Goal: Communication & Community: Answer question/provide support

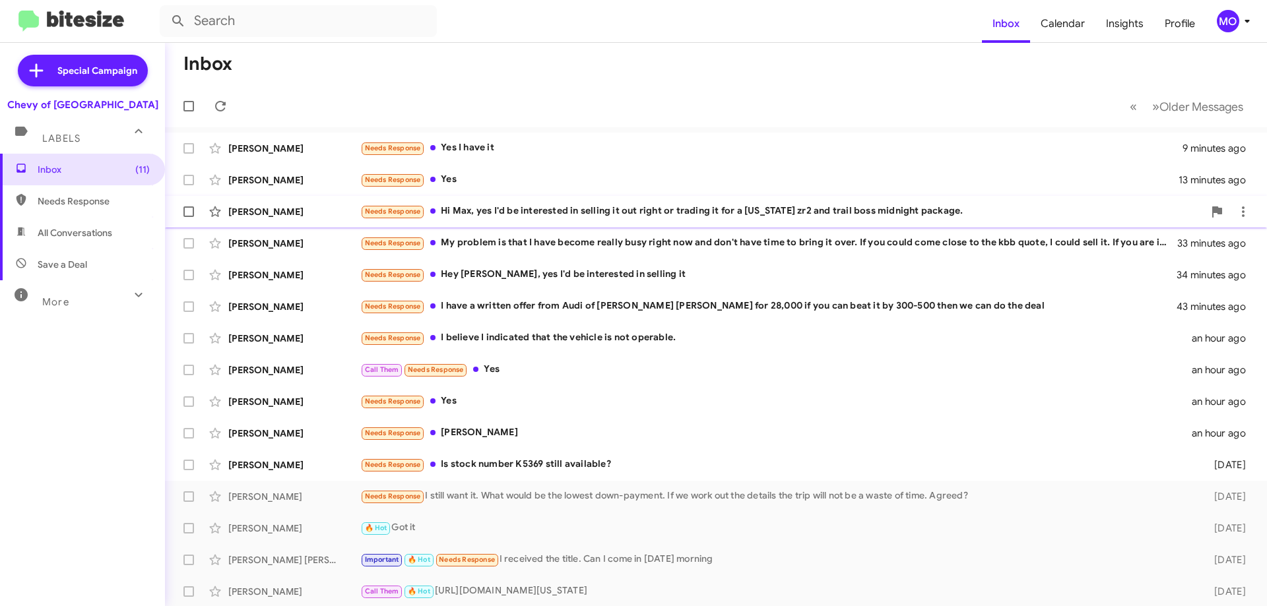
click at [575, 214] on div "Needs Response Hi [PERSON_NAME], yes I'd be interested in selling it out right …" at bounding box center [781, 211] width 843 height 15
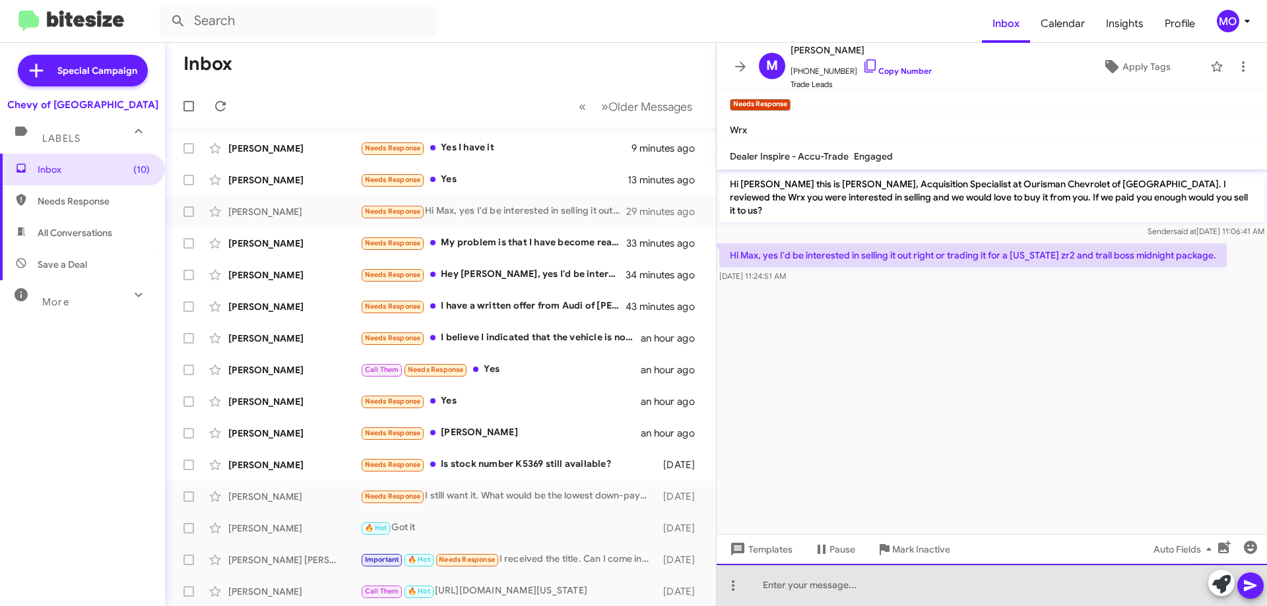
click at [895, 579] on div at bounding box center [991, 585] width 550 height 42
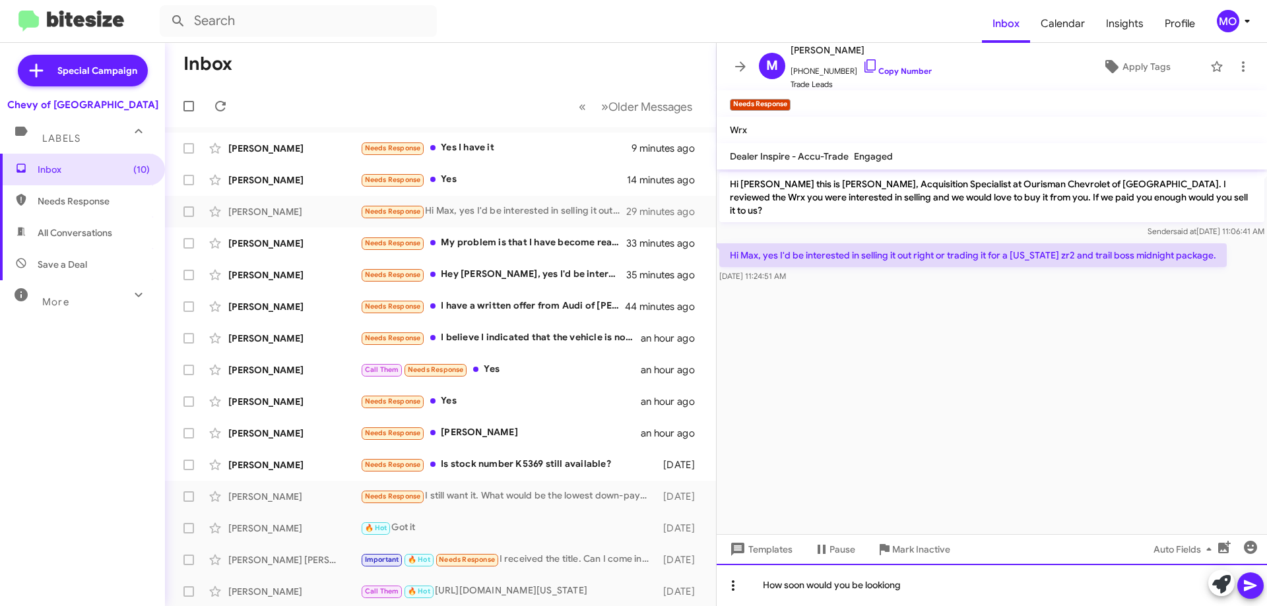
drag, startPoint x: 912, startPoint y: 586, endPoint x: 736, endPoint y: 591, distance: 176.2
click at [736, 591] on div "How soon would you be lookiong" at bounding box center [991, 585] width 550 height 42
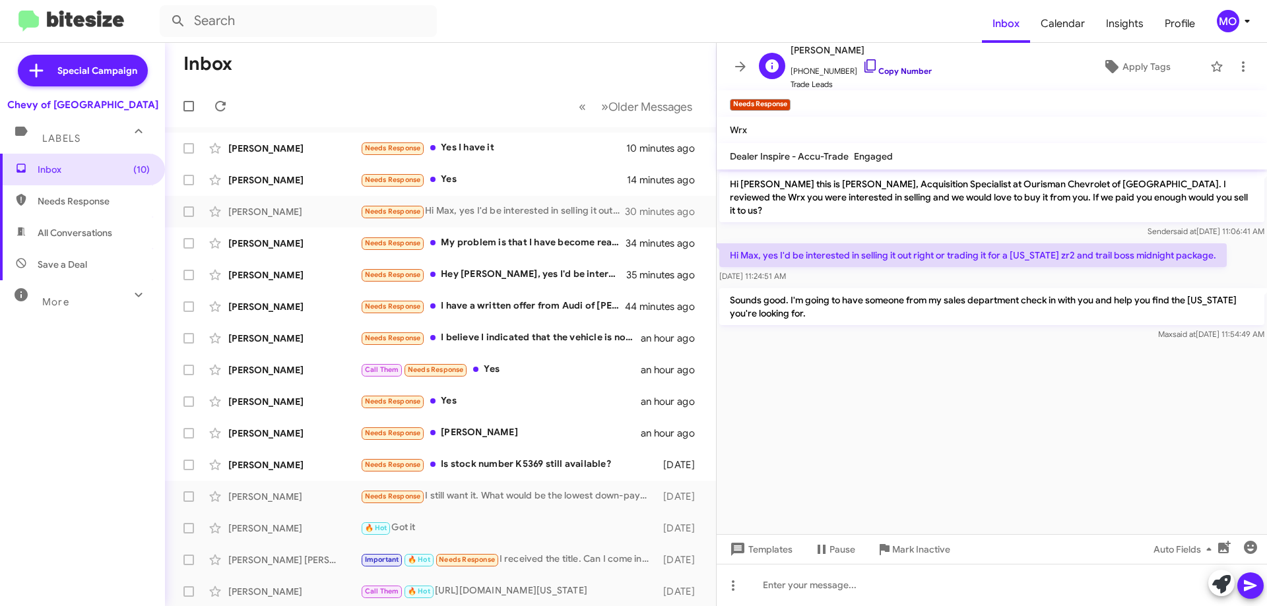
click at [862, 63] on icon at bounding box center [870, 66] width 16 height 16
click at [494, 432] on div "Needs Response [PERSON_NAME]" at bounding box center [506, 433] width 292 height 15
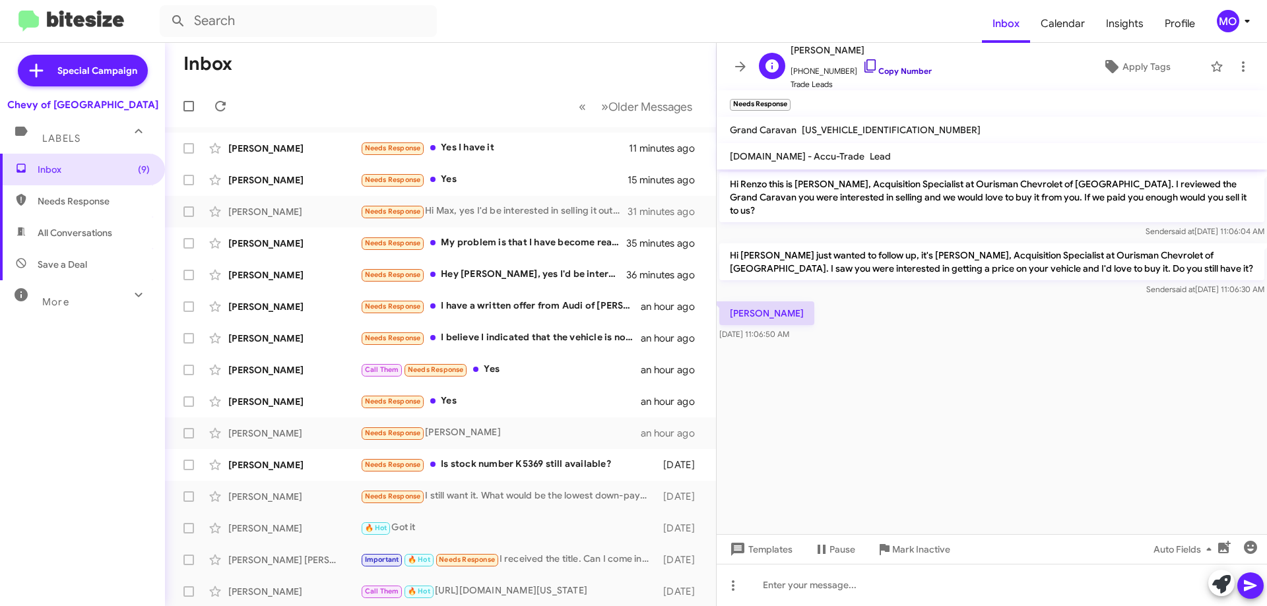
click at [862, 66] on icon at bounding box center [870, 66] width 16 height 16
click at [933, 546] on span "Mark Inactive" at bounding box center [921, 550] width 58 height 24
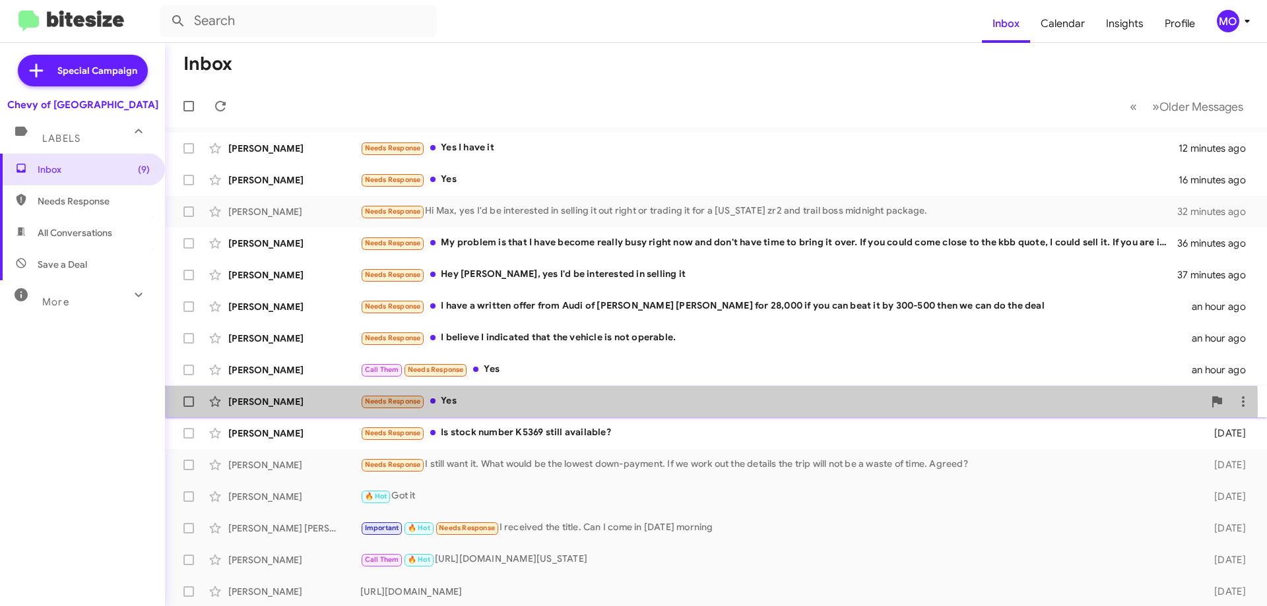
click at [538, 408] on div "Needs Response Yes" at bounding box center [781, 401] width 843 height 15
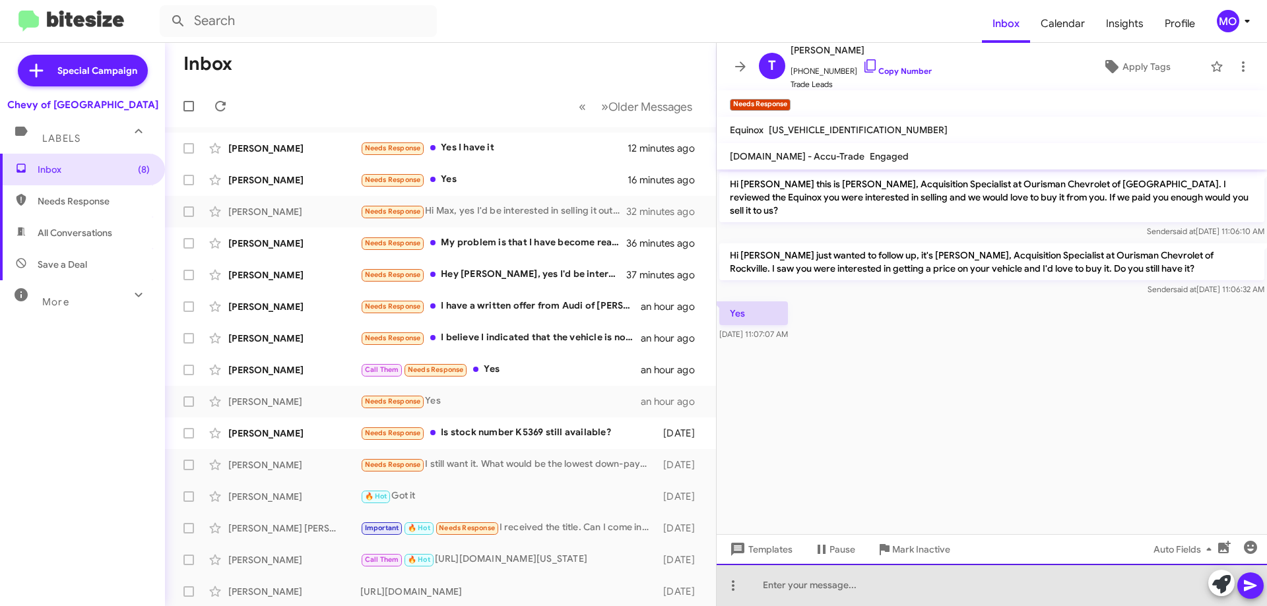
click at [852, 601] on div at bounding box center [991, 585] width 550 height 42
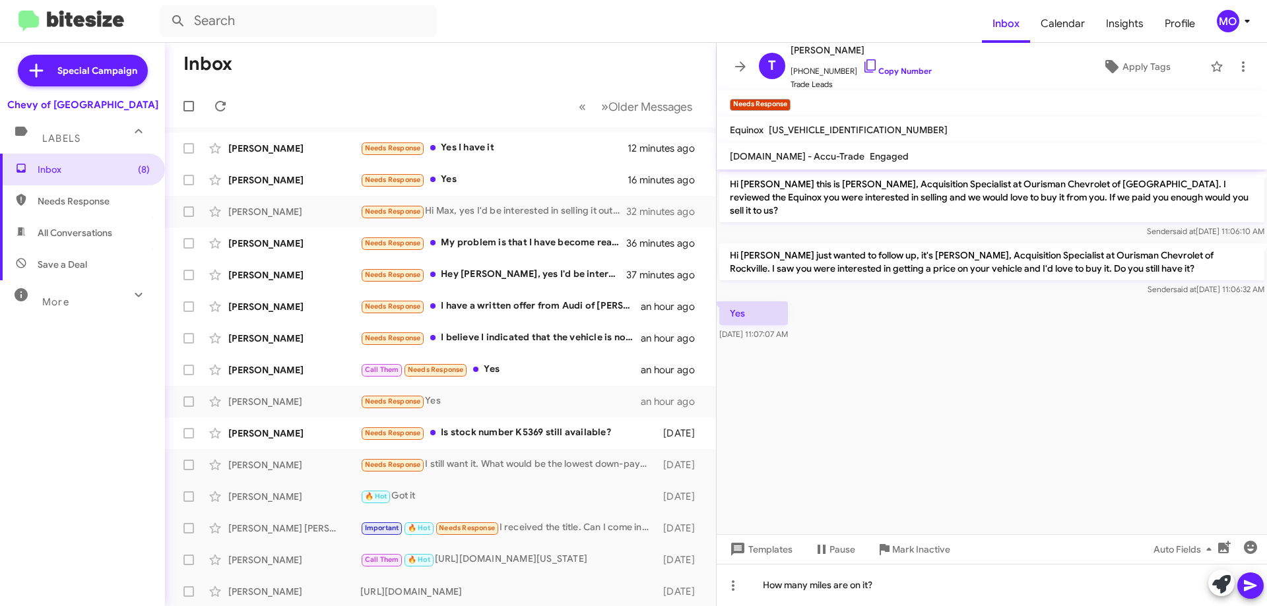
click at [825, 131] on span "[US_VEHICLE_IDENTIFICATION_NUMBER]" at bounding box center [858, 130] width 179 height 12
click at [826, 131] on span "[US_VEHICLE_IDENTIFICATION_NUMBER]" at bounding box center [858, 130] width 179 height 12
copy span "[US_VEHICLE_IDENTIFICATION_NUMBER]"
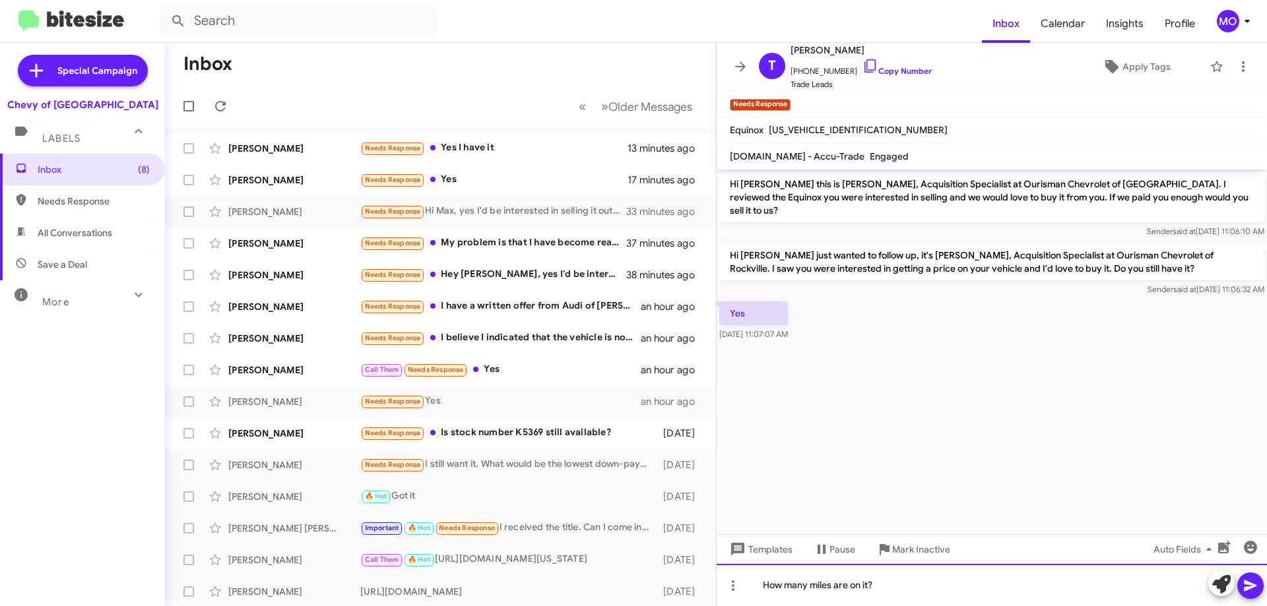
click at [897, 588] on div "How many miles are on it?" at bounding box center [991, 585] width 550 height 42
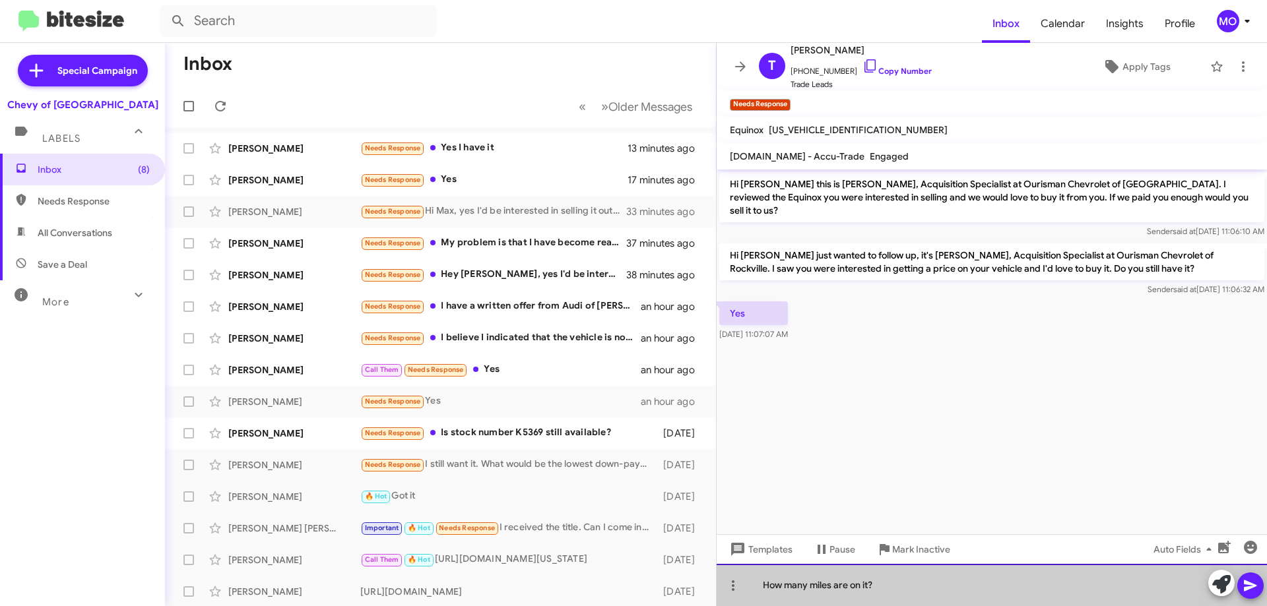
click at [897, 586] on div "How many miles are on it?" at bounding box center [991, 585] width 550 height 42
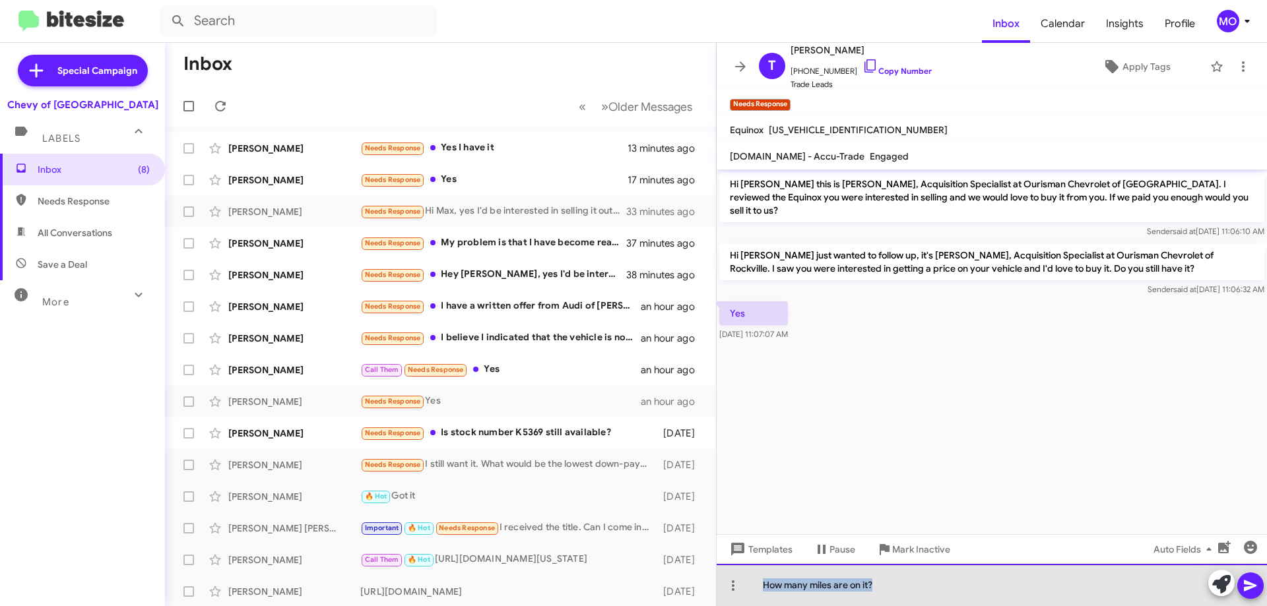
drag, startPoint x: 893, startPoint y: 586, endPoint x: 748, endPoint y: 594, distance: 144.7
click at [748, 594] on div "How many miles are on it?" at bounding box center [991, 585] width 550 height 42
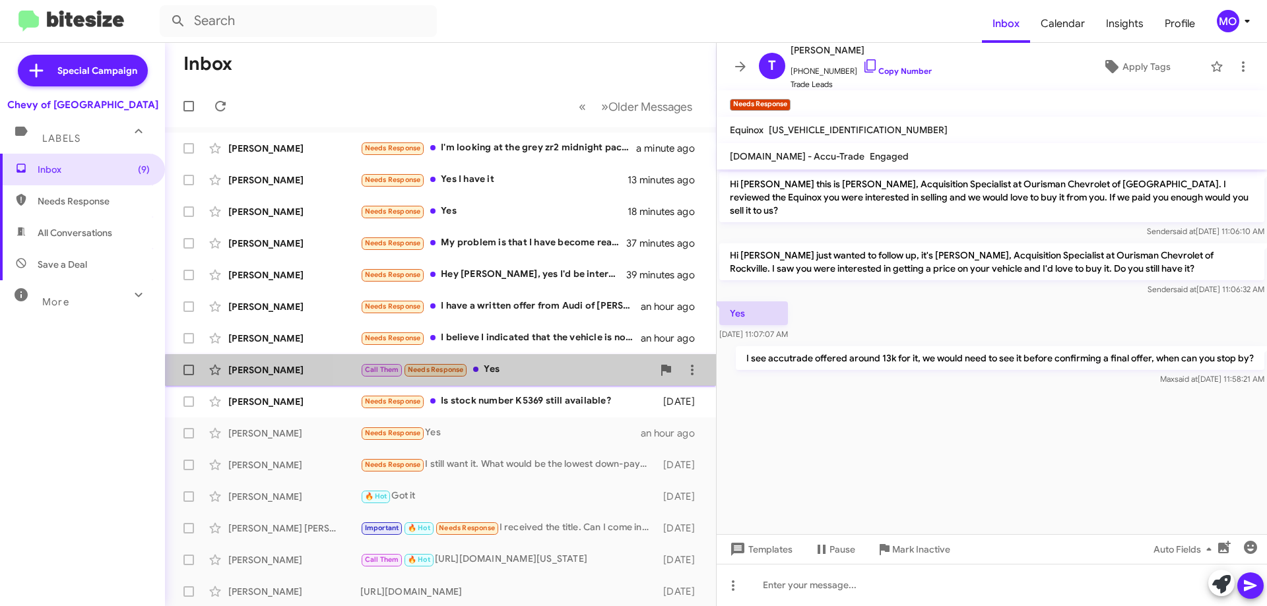
click at [534, 378] on div "[PERSON_NAME] Call Them Needs Response Yes an hour ago" at bounding box center [440, 370] width 530 height 26
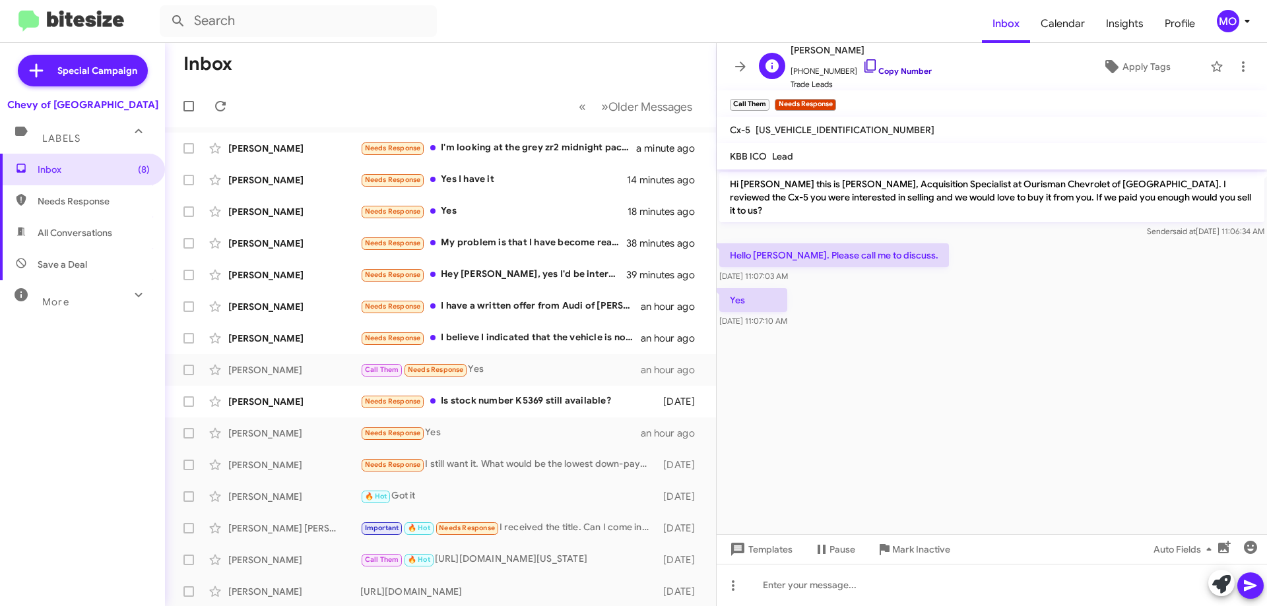
click at [862, 65] on icon at bounding box center [870, 66] width 16 height 16
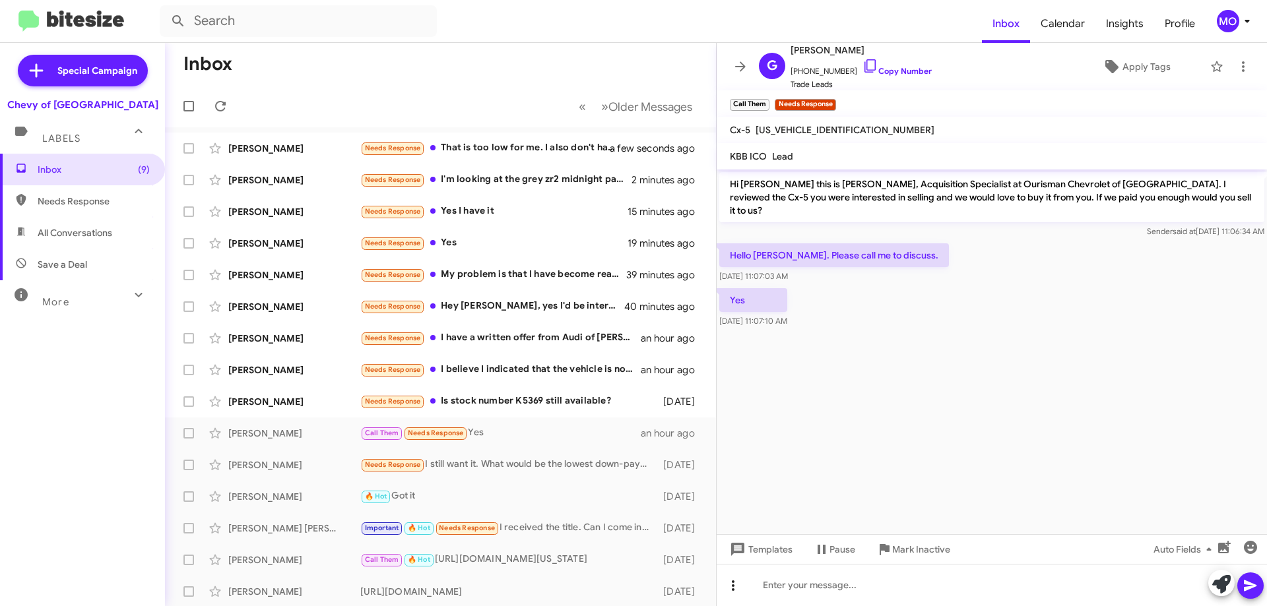
click at [726, 579] on icon at bounding box center [733, 586] width 16 height 16
click at [757, 544] on button "note" at bounding box center [761, 552] width 82 height 32
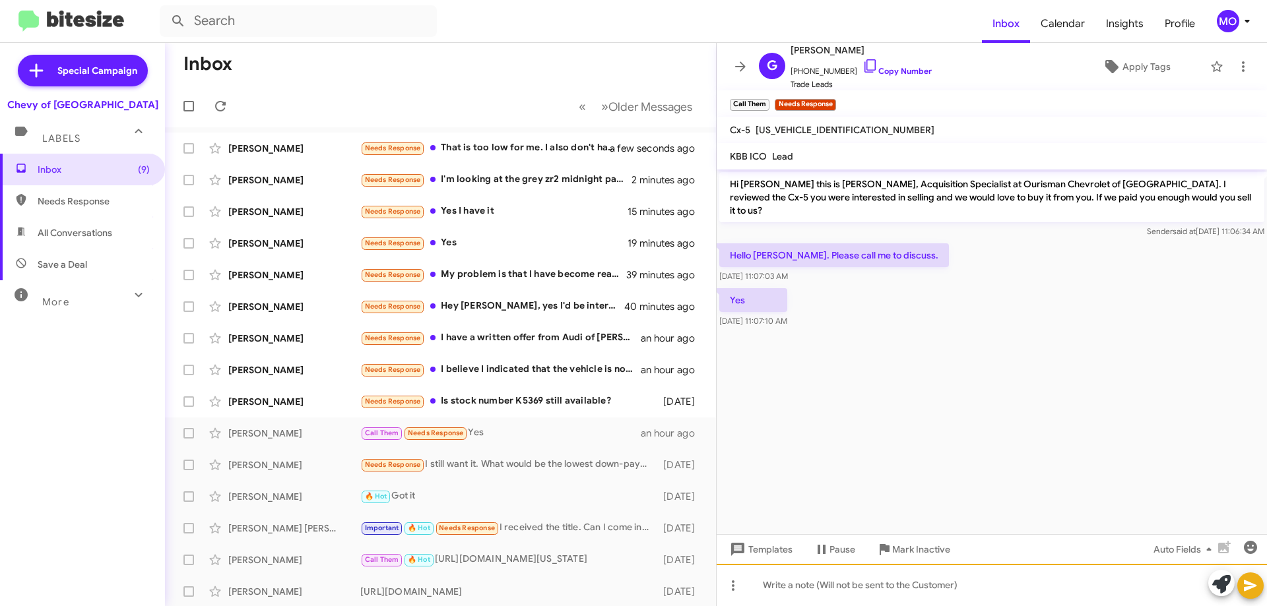
click at [780, 593] on div at bounding box center [991, 585] width 550 height 42
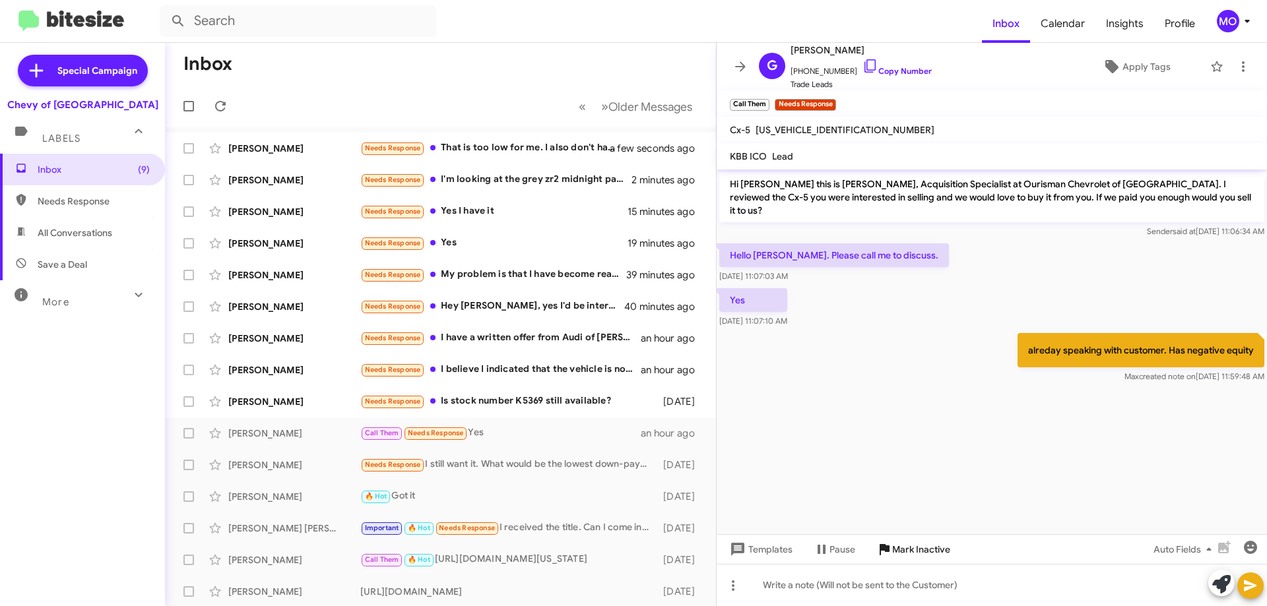
click at [901, 550] on span "Mark Inactive" at bounding box center [921, 550] width 58 height 24
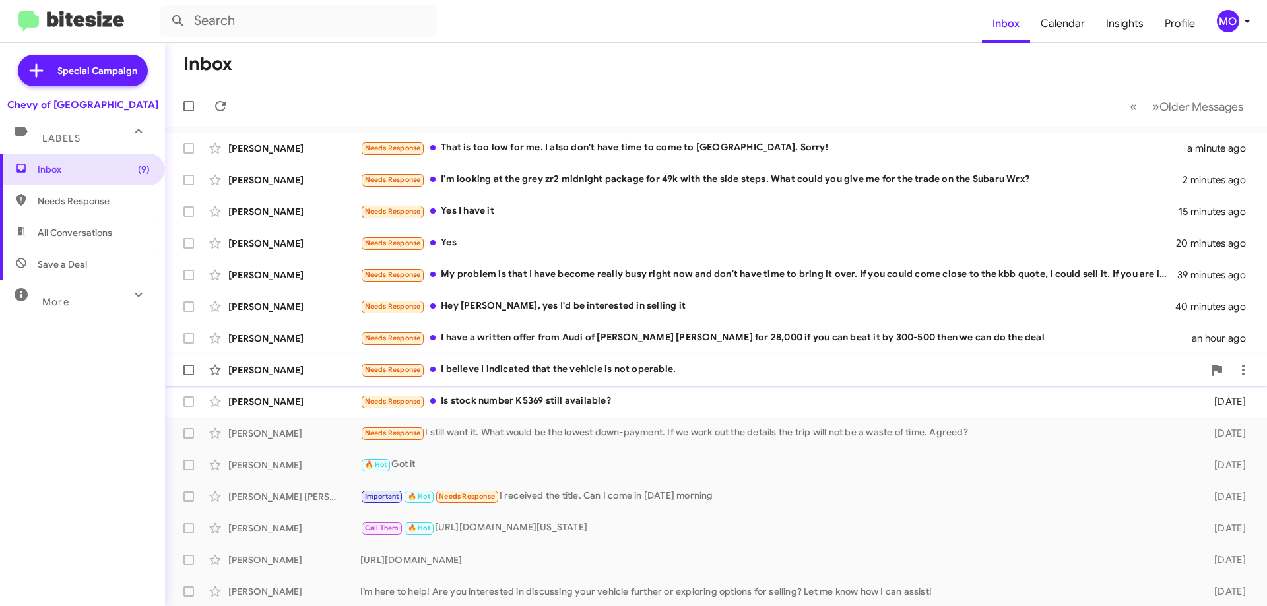
click at [736, 375] on div "Needs Response I believe I indicated that the vehicle is not operable." at bounding box center [781, 369] width 843 height 15
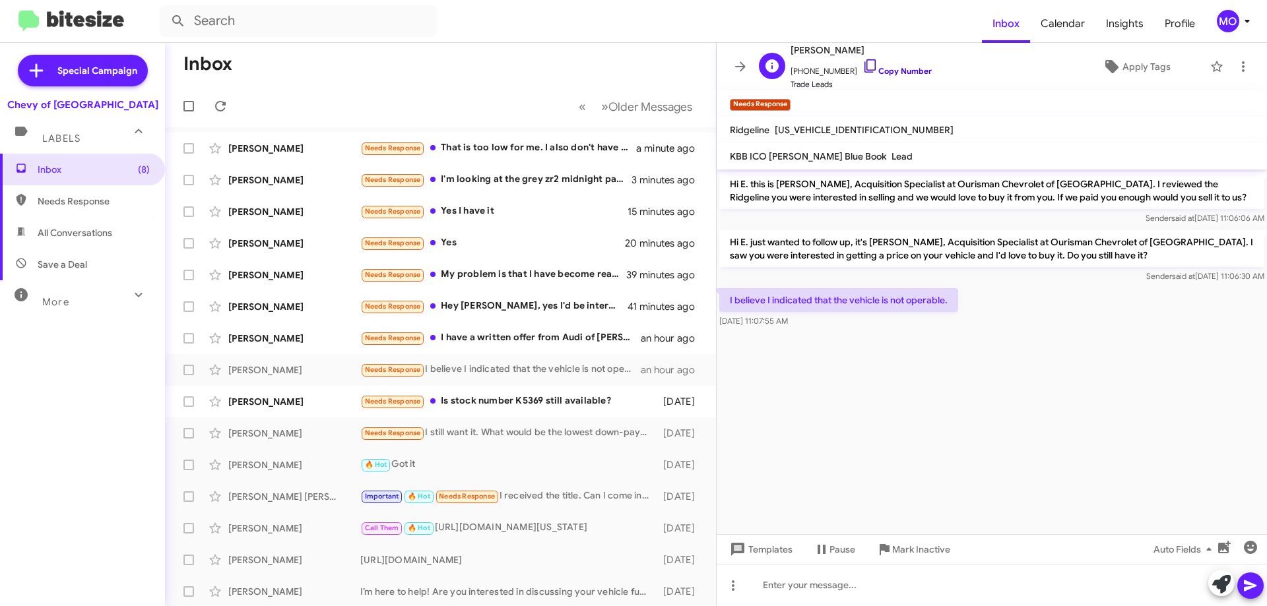
click at [862, 59] on icon at bounding box center [870, 66] width 16 height 16
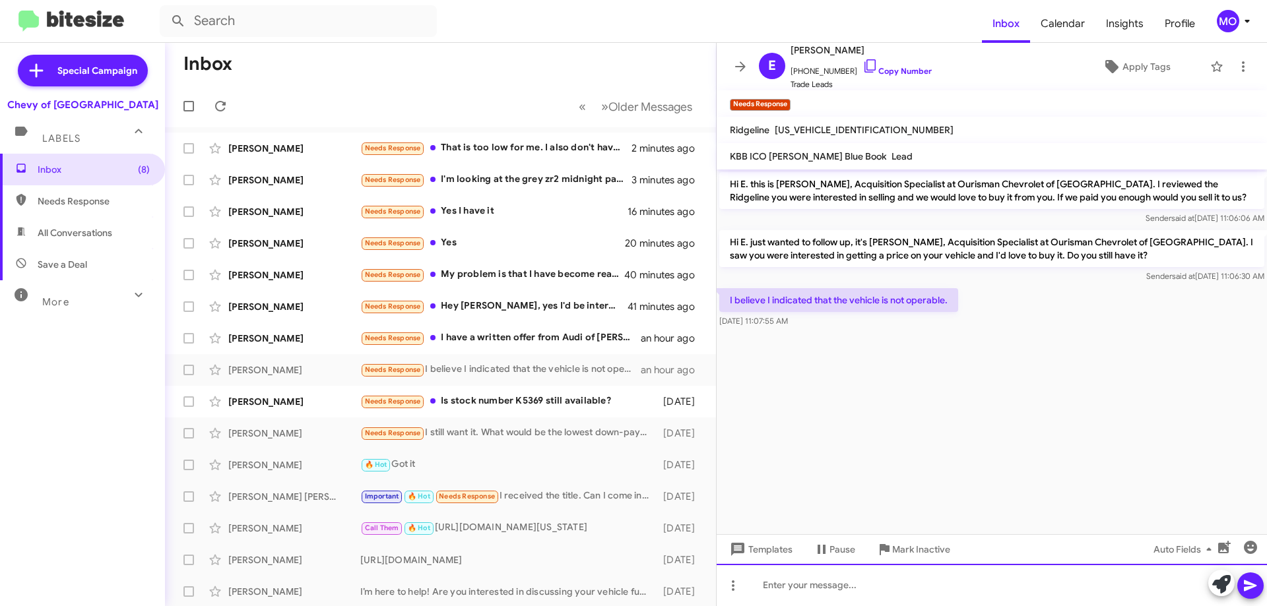
click at [909, 591] on div at bounding box center [991, 585] width 550 height 42
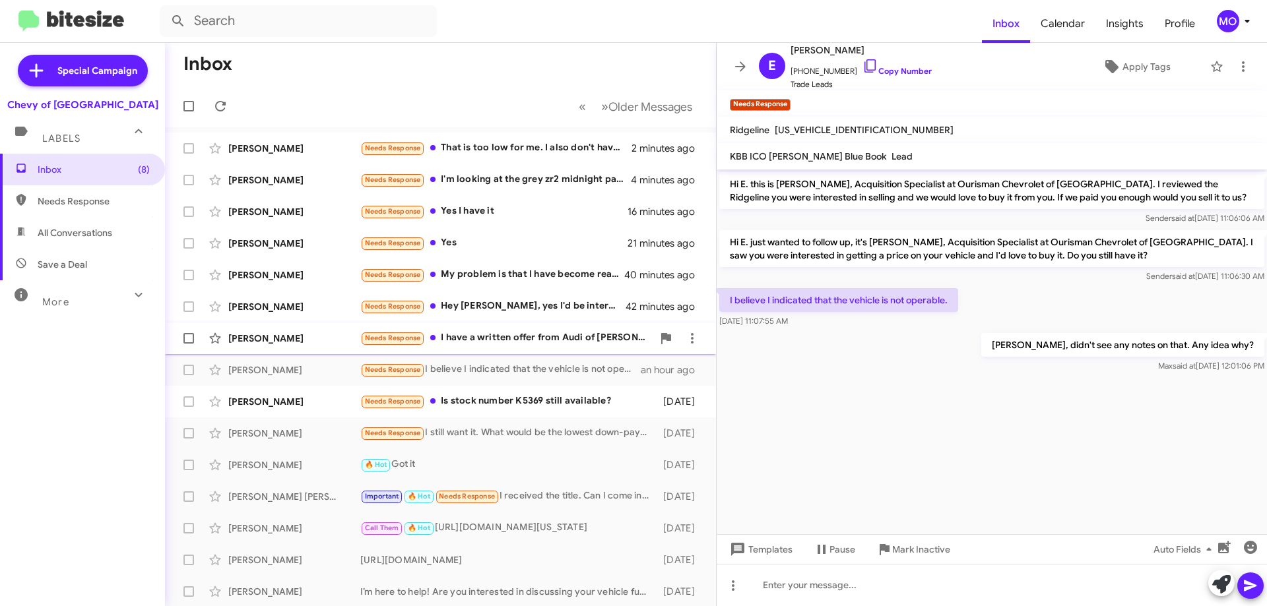
click at [497, 346] on div "[PERSON_NAME] Needs Response I have a written offer from Audi of [PERSON_NAME] …" at bounding box center [440, 338] width 530 height 26
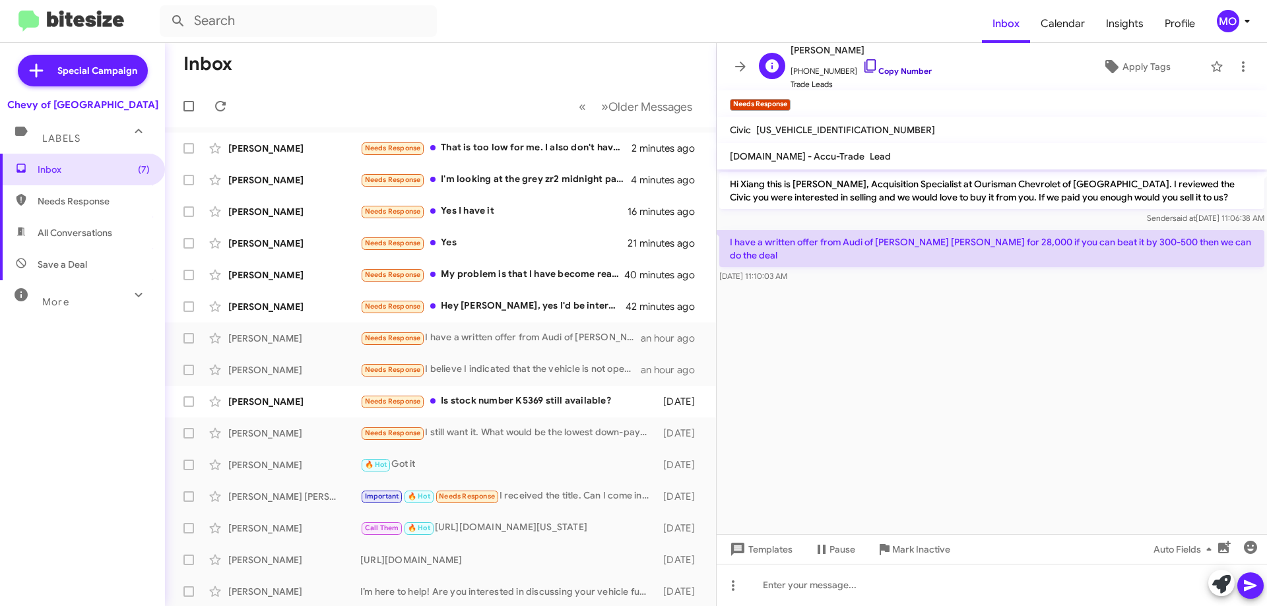
click at [862, 63] on icon at bounding box center [870, 66] width 16 height 16
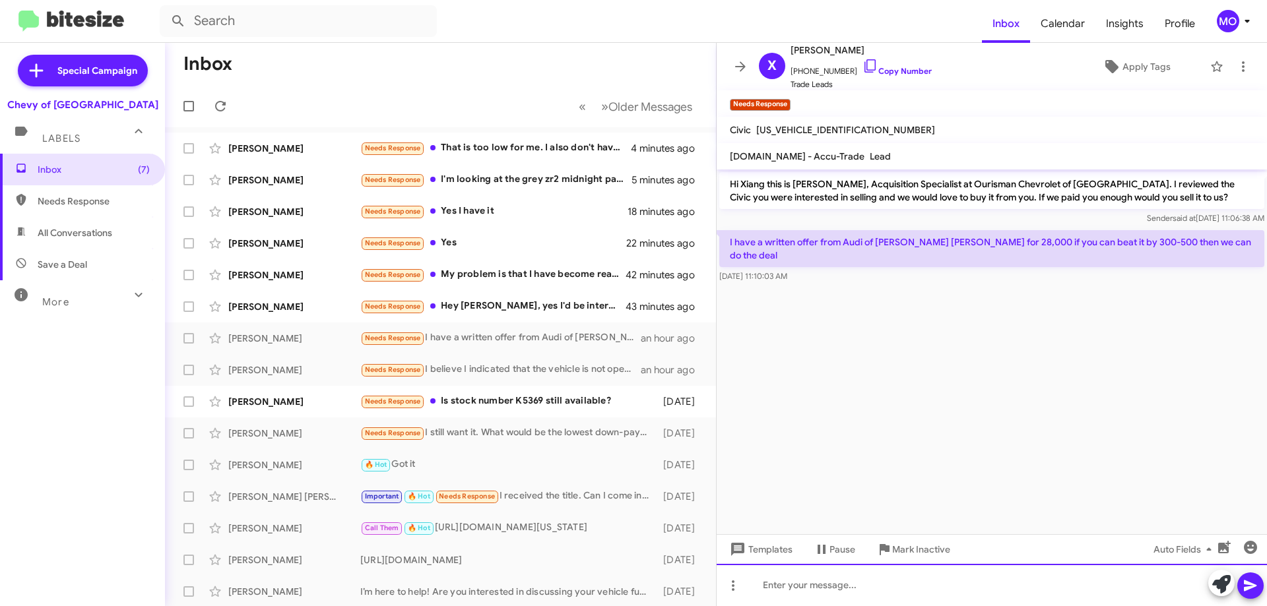
click at [881, 597] on div at bounding box center [991, 585] width 550 height 42
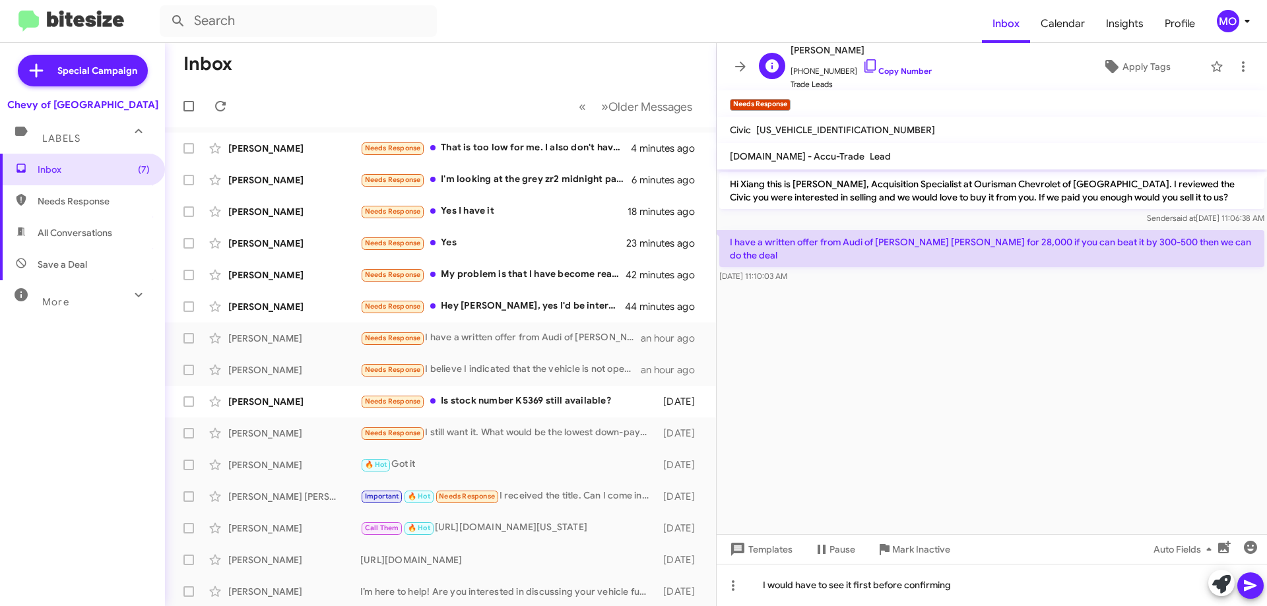
click at [844, 63] on span "[PHONE_NUMBER] Copy Number" at bounding box center [860, 68] width 141 height 20
click at [864, 63] on icon at bounding box center [869, 65] width 11 height 13
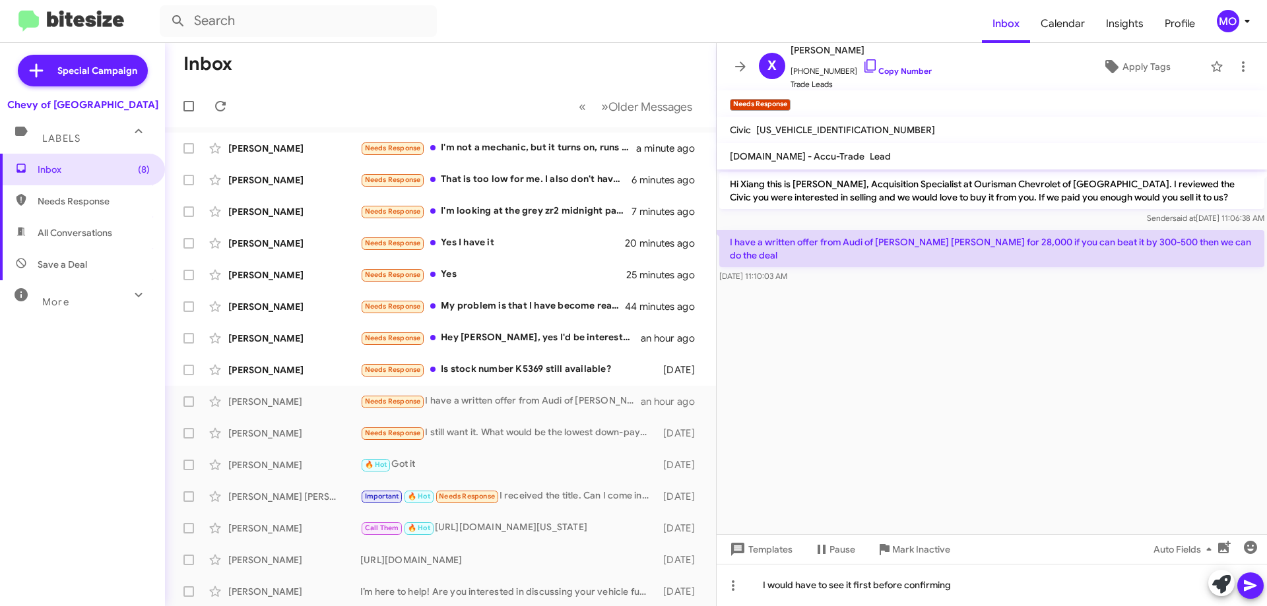
scroll to position [1, 0]
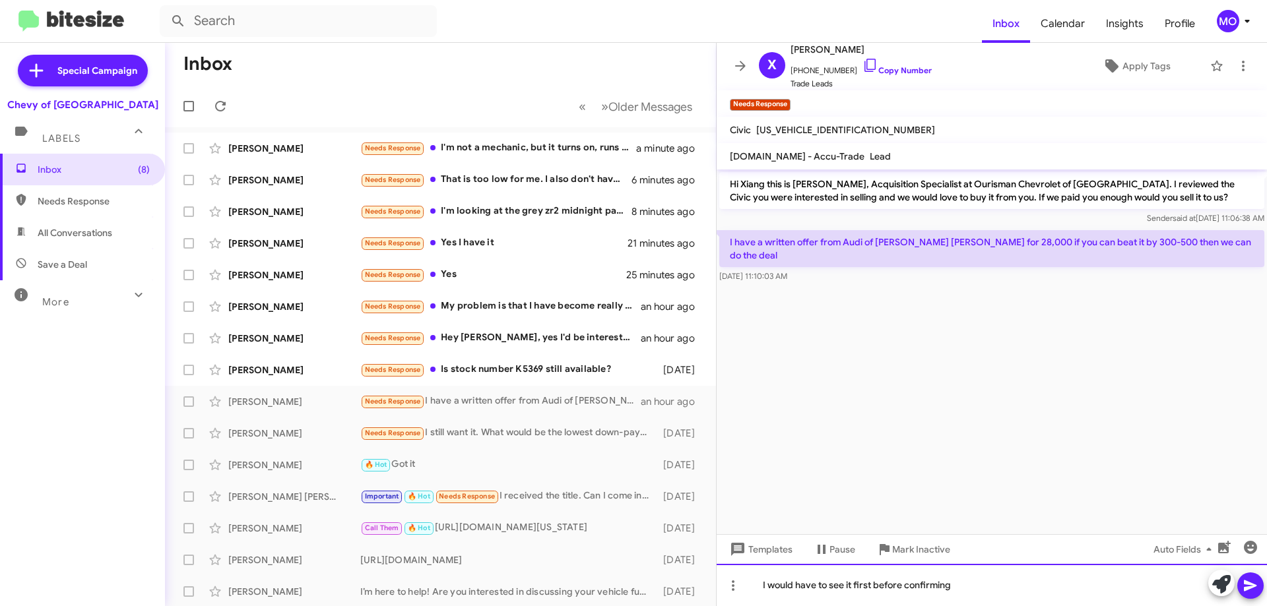
click at [972, 579] on div "I would have to see it first before confirming" at bounding box center [991, 585] width 550 height 42
click at [969, 586] on div "I would have to see it first before confirming" at bounding box center [991, 585] width 550 height 42
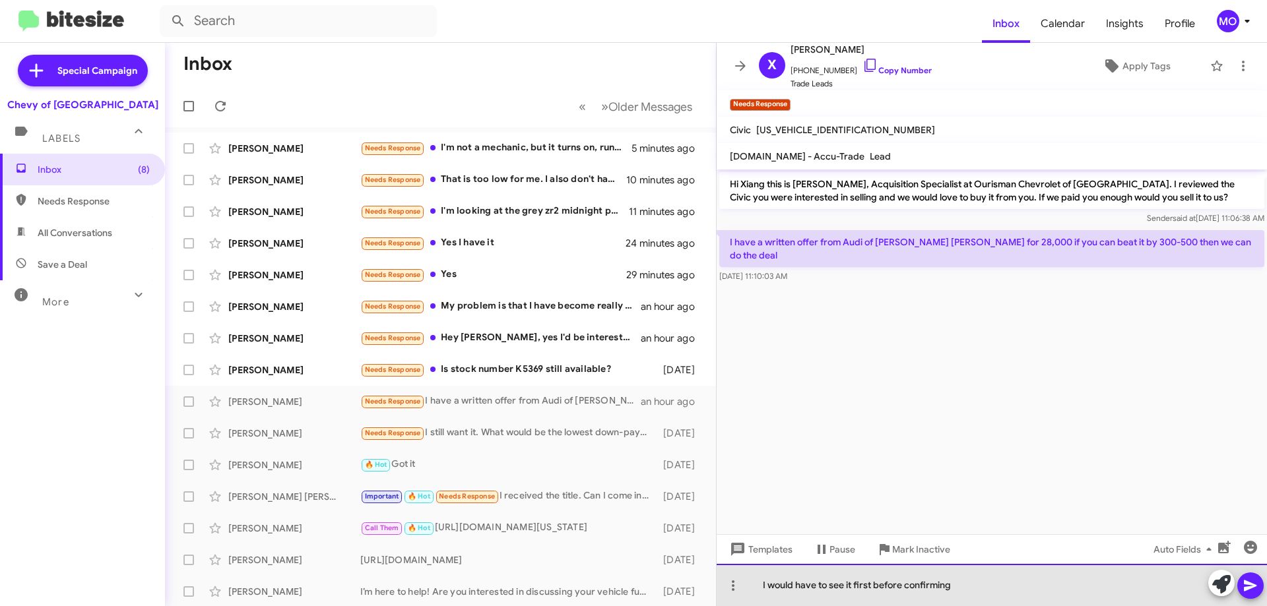
click at [969, 586] on div "I would have to see it first before confirming" at bounding box center [991, 585] width 550 height 42
